Goal: Task Accomplishment & Management: Complete application form

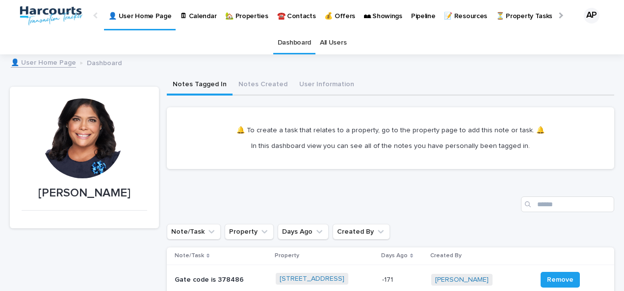
click at [241, 15] on p "🏡 Properties" at bounding box center [246, 10] width 43 height 21
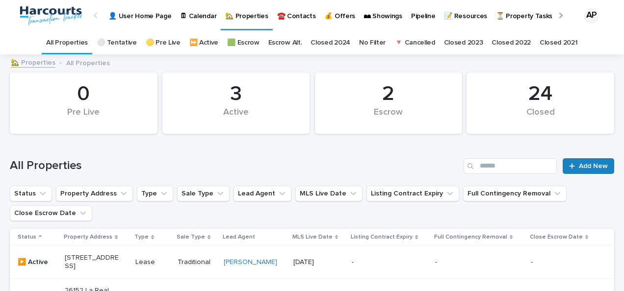
click at [581, 164] on span "Add New" at bounding box center [593, 166] width 29 height 7
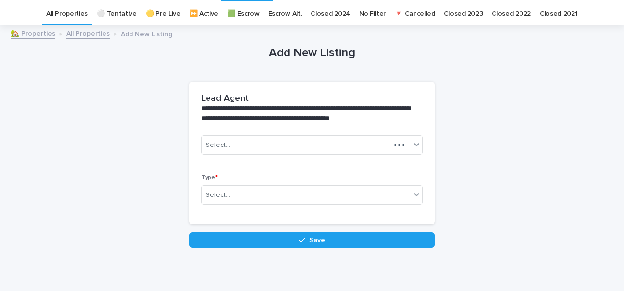
scroll to position [31, 0]
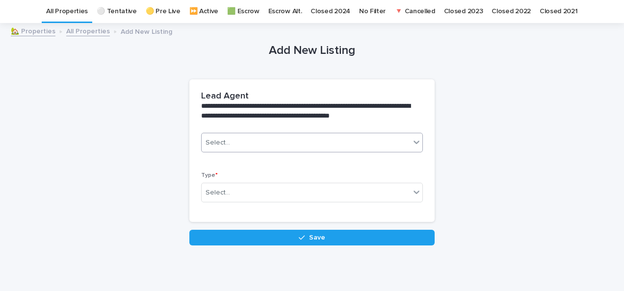
click at [230, 143] on div "Select..." at bounding box center [306, 143] width 208 height 16
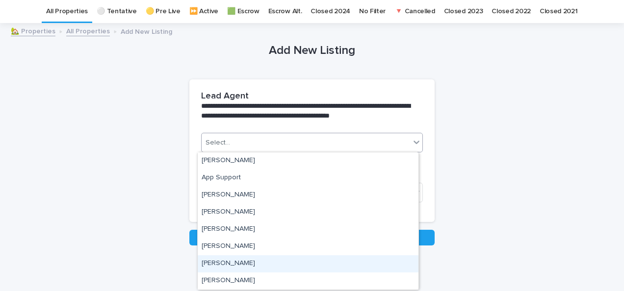
click at [231, 263] on div "[PERSON_NAME]" at bounding box center [308, 263] width 221 height 17
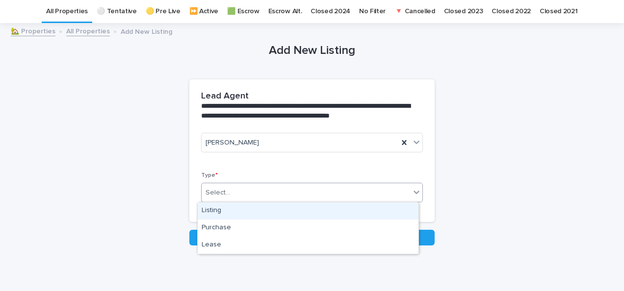
click at [225, 196] on div "Select..." at bounding box center [306, 193] width 208 height 16
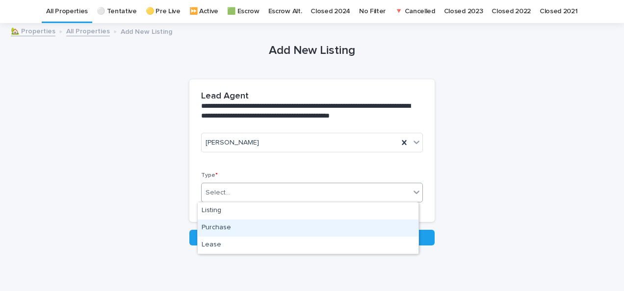
click at [213, 229] on div "Purchase" at bounding box center [308, 228] width 221 height 17
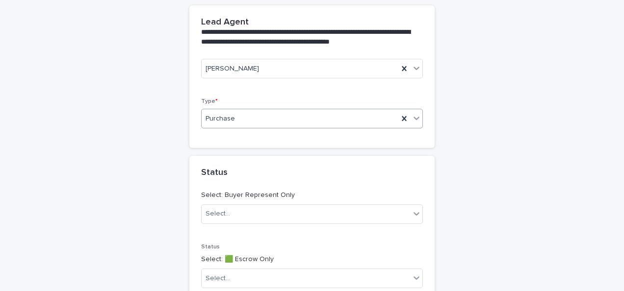
scroll to position [228, 0]
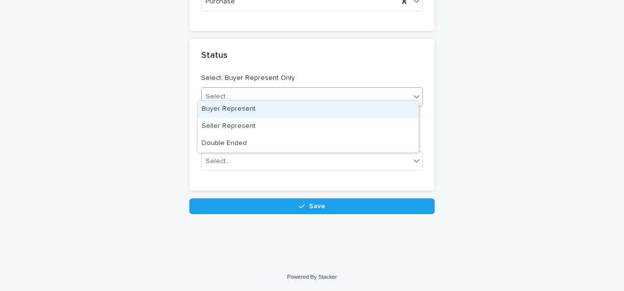
click at [233, 91] on div "Select..." at bounding box center [306, 97] width 208 height 16
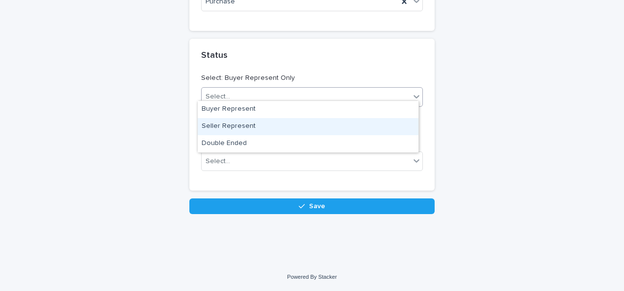
click at [222, 123] on div "Seller Represent" at bounding box center [308, 126] width 221 height 17
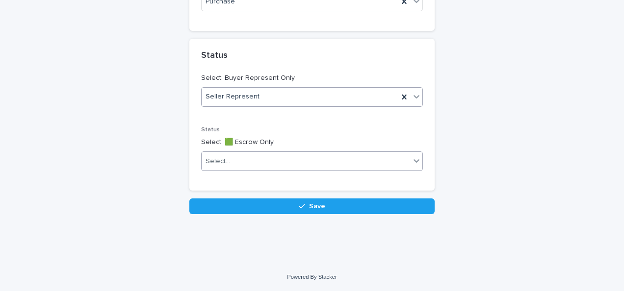
click at [207, 156] on div "Select..." at bounding box center [217, 161] width 25 height 10
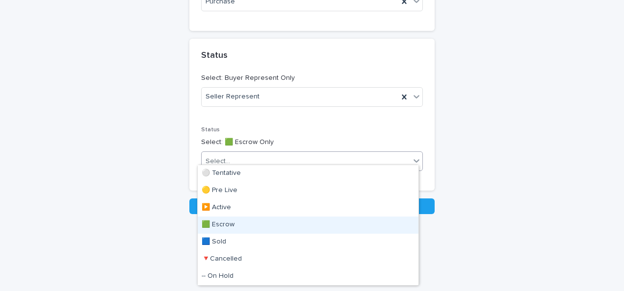
click at [221, 223] on div "🟩 Escrow" at bounding box center [308, 225] width 221 height 17
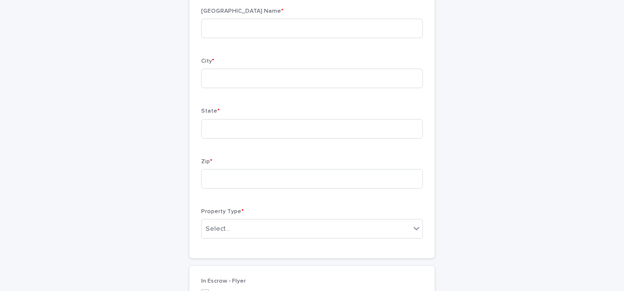
scroll to position [301, 0]
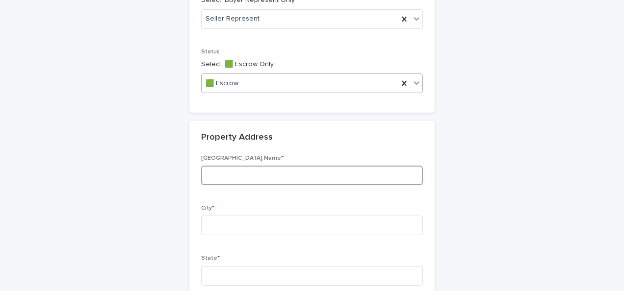
click at [218, 181] on input at bounding box center [312, 176] width 222 height 20
type input "**********"
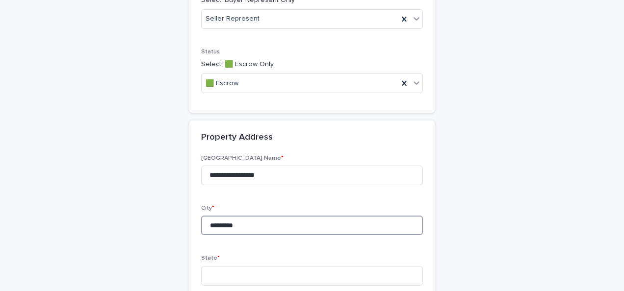
type input "*********"
type input "**"
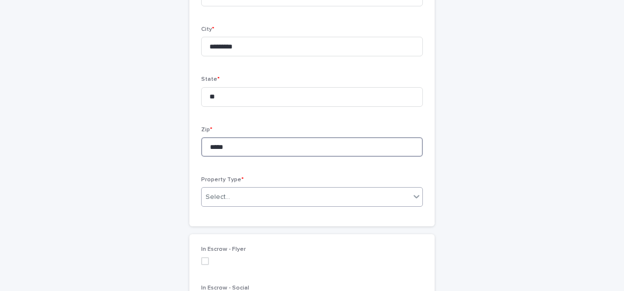
type input "*****"
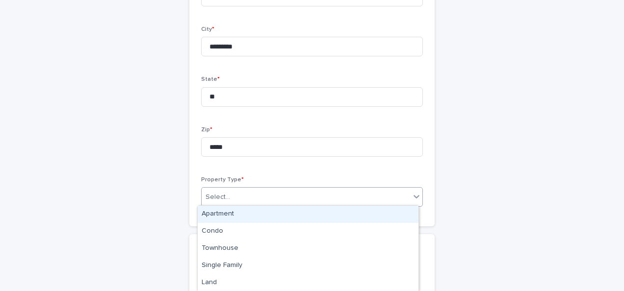
click at [207, 193] on div "Select..." at bounding box center [217, 197] width 25 height 10
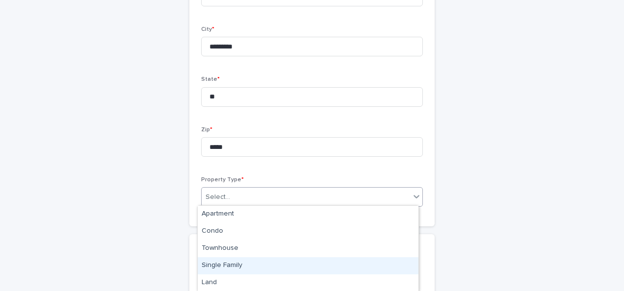
click at [242, 264] on div "Single Family" at bounding box center [308, 265] width 221 height 17
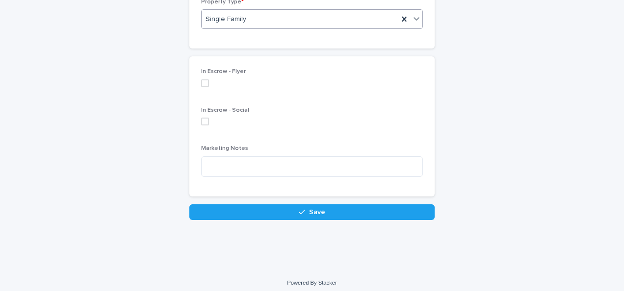
scroll to position [669, 0]
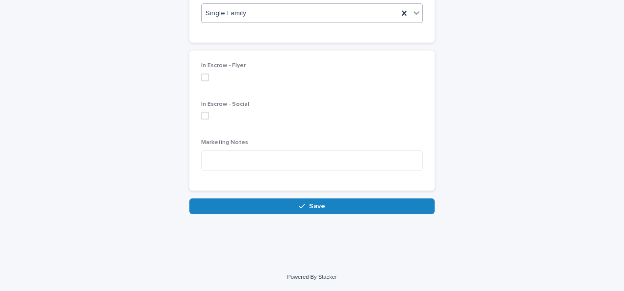
click at [288, 205] on button "Save" at bounding box center [311, 207] width 245 height 16
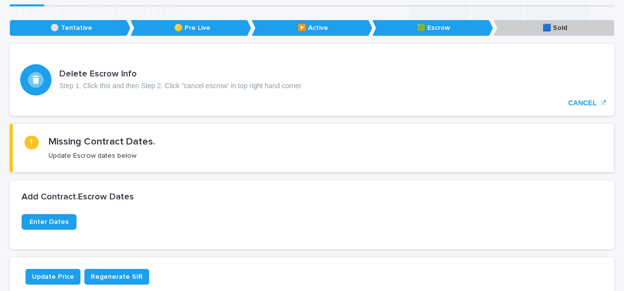
scroll to position [147, 0]
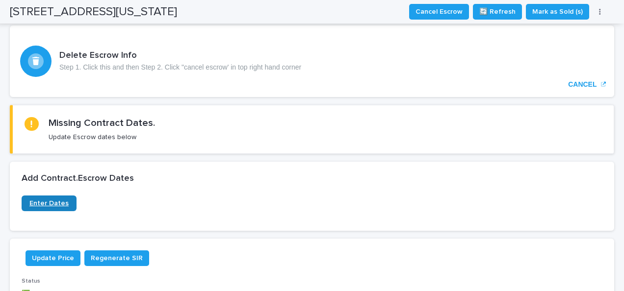
click at [43, 202] on span "Enter Dates" at bounding box center [48, 203] width 39 height 7
click at [51, 206] on span "Enter Dates" at bounding box center [48, 203] width 39 height 7
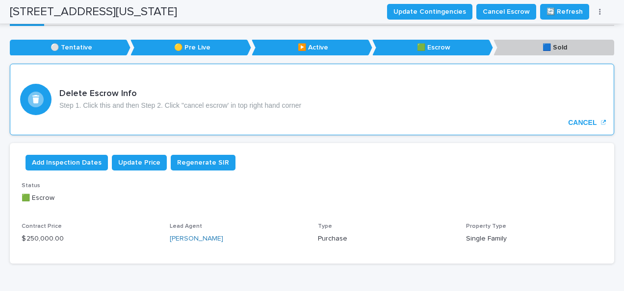
scroll to position [0, 0]
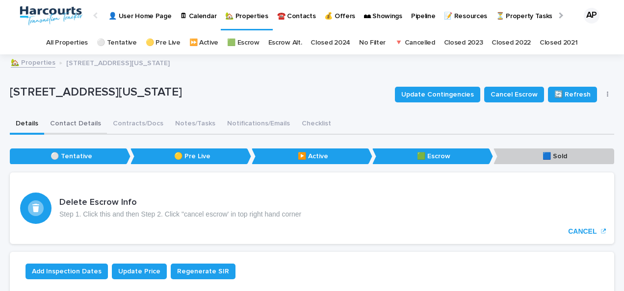
click at [85, 124] on button "Contact Details" at bounding box center [75, 124] width 63 height 21
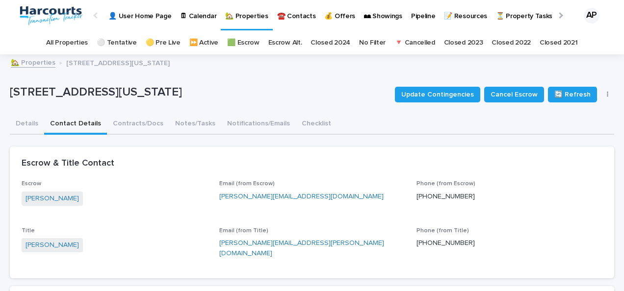
click at [67, 38] on link "All Properties" at bounding box center [67, 42] width 42 height 23
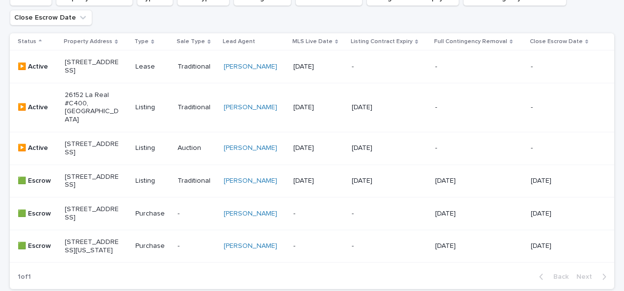
scroll to position [343, 0]
